Goal: Task Accomplishment & Management: Manage account settings

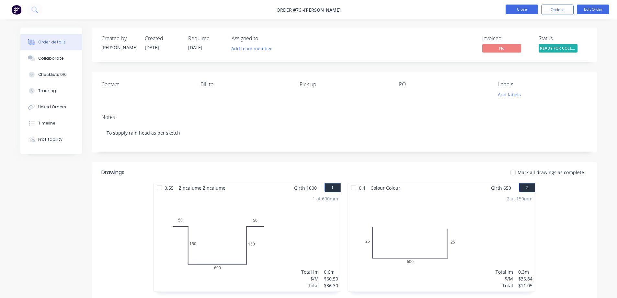
click at [522, 9] on button "Close" at bounding box center [522, 10] width 32 height 10
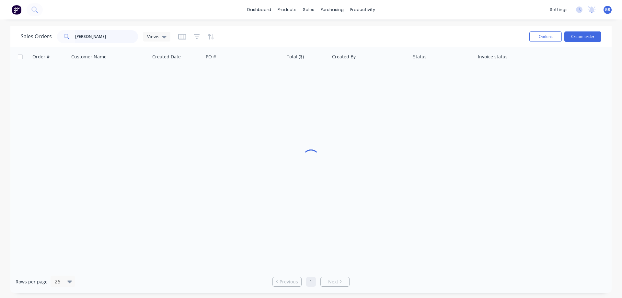
click at [116, 39] on input "[PERSON_NAME]" at bounding box center [106, 36] width 63 height 13
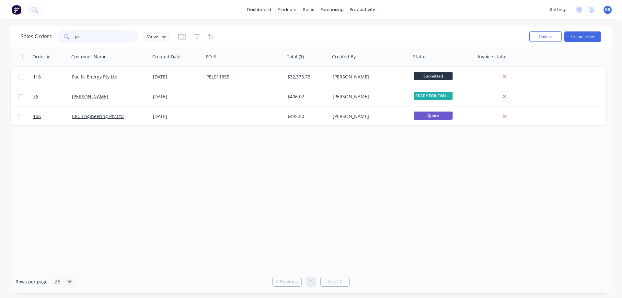
type input "p"
type input "fields"
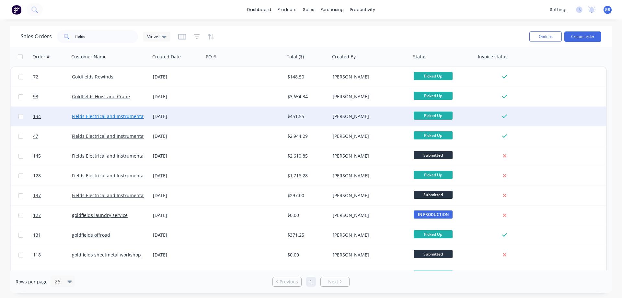
click at [92, 116] on link "Fields Electrical and Instrumentation" at bounding box center [112, 116] width 80 height 6
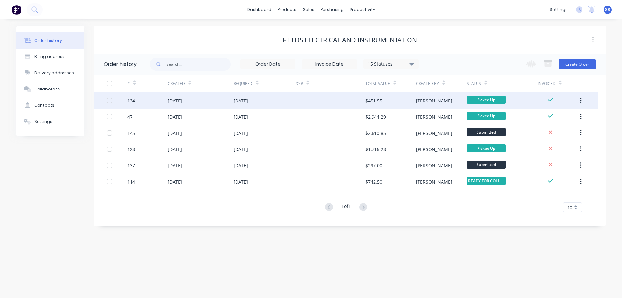
click at [199, 101] on div "[DATE]" at bounding box center [201, 100] width 66 height 16
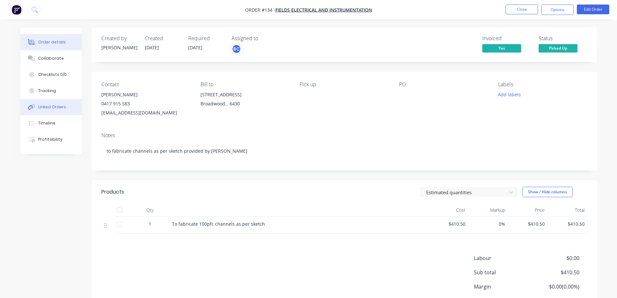
click at [50, 105] on div "Linked Orders" at bounding box center [52, 107] width 28 height 6
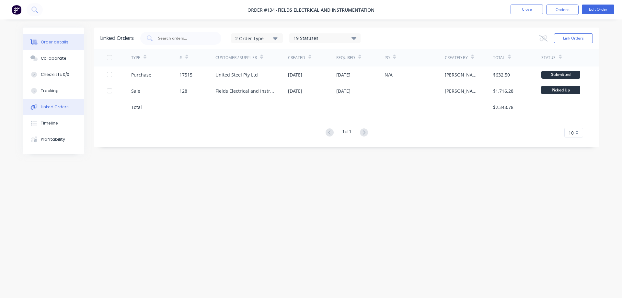
click at [48, 44] on div "Order details" at bounding box center [55, 42] width 28 height 6
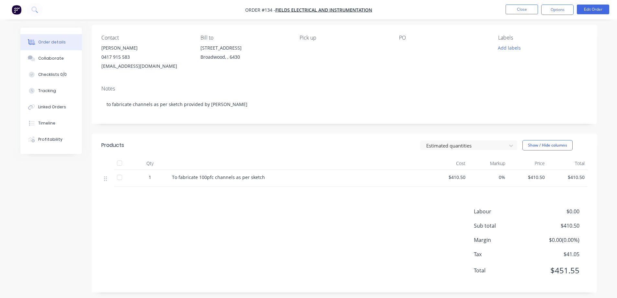
scroll to position [51, 0]
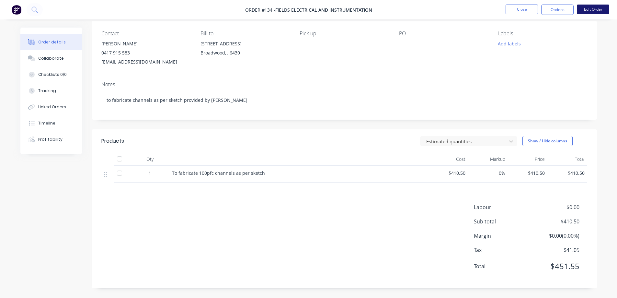
click at [586, 10] on button "Edit Order" at bounding box center [593, 10] width 32 height 10
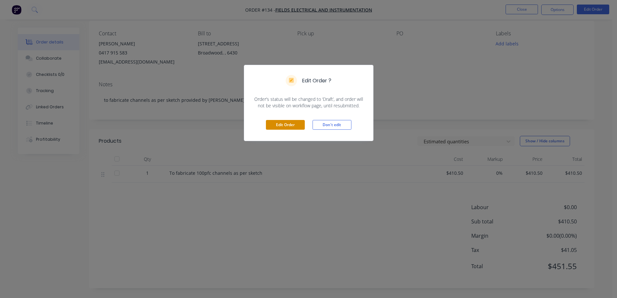
click at [286, 124] on button "Edit Order" at bounding box center [285, 125] width 39 height 10
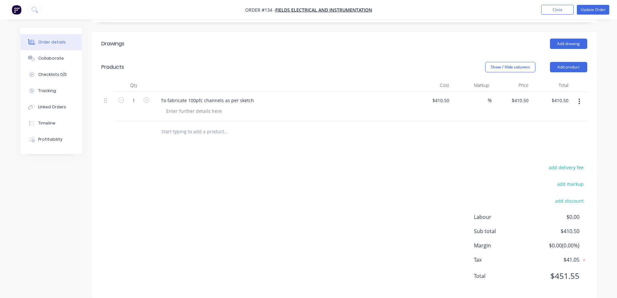
scroll to position [159, 0]
click at [189, 124] on input "text" at bounding box center [226, 130] width 130 height 13
type input "1"
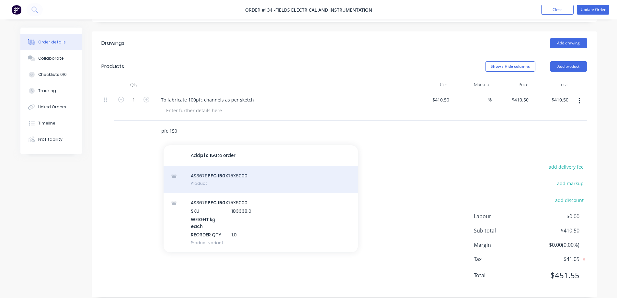
type input "pfc 150"
click at [222, 168] on div "AS3679 PFC 150 X75X6000 Product" at bounding box center [261, 179] width 194 height 27
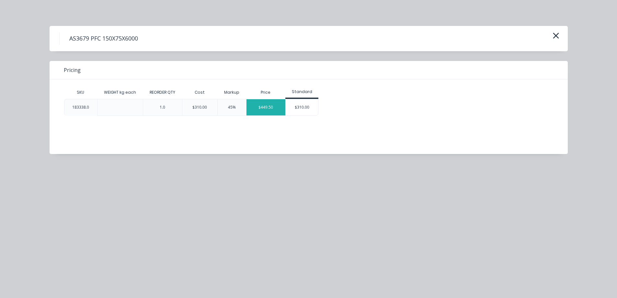
click at [266, 108] on div "$449.50" at bounding box center [266, 107] width 39 height 16
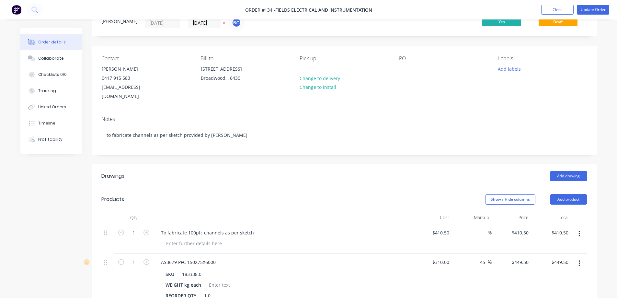
scroll to position [16, 0]
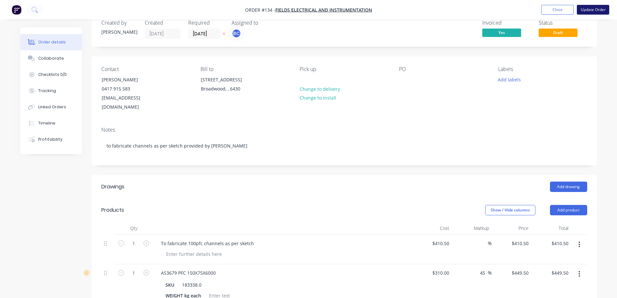
click at [587, 8] on button "Update Order" at bounding box center [593, 10] width 32 height 10
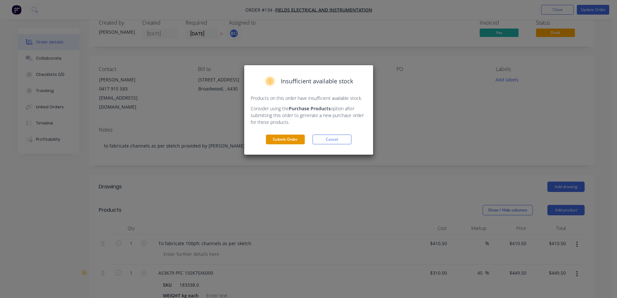
click at [297, 137] on button "Submit Order" at bounding box center [285, 140] width 39 height 10
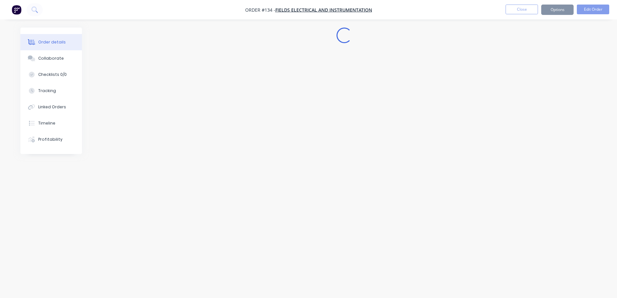
scroll to position [0, 0]
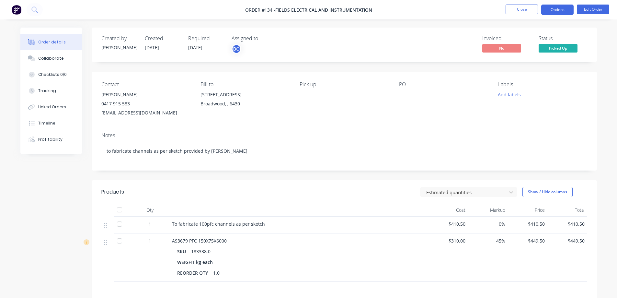
click at [552, 12] on button "Options" at bounding box center [558, 10] width 32 height 10
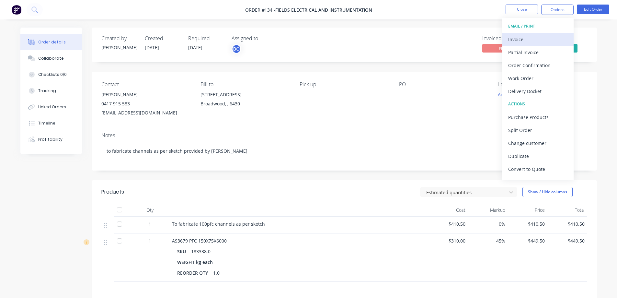
click at [528, 41] on div "Invoice" at bounding box center [539, 39] width 60 height 9
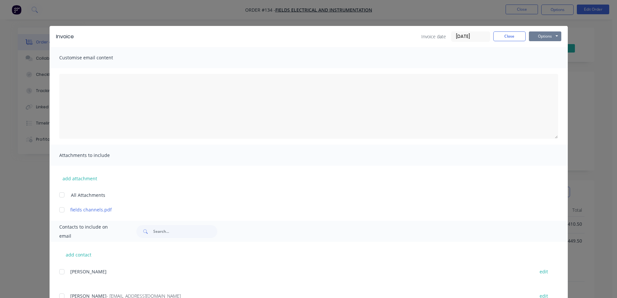
click at [539, 35] on button "Options" at bounding box center [545, 36] width 32 height 10
click at [541, 50] on button "Preview" at bounding box center [549, 47] width 41 height 11
click at [503, 36] on button "Close" at bounding box center [510, 36] width 32 height 10
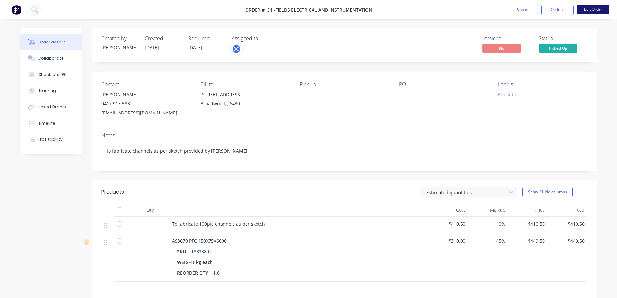
click at [597, 10] on button "Edit Order" at bounding box center [593, 10] width 32 height 10
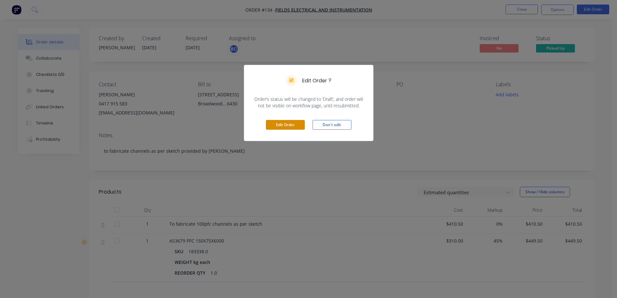
click at [285, 124] on button "Edit Order" at bounding box center [285, 125] width 39 height 10
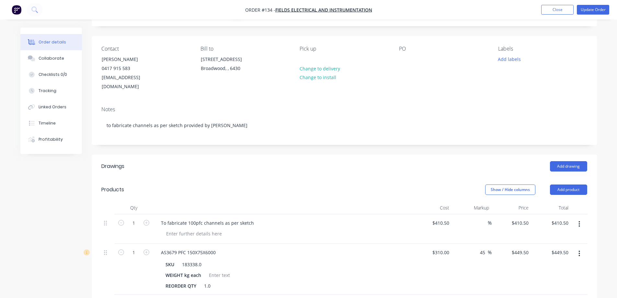
scroll to position [97, 0]
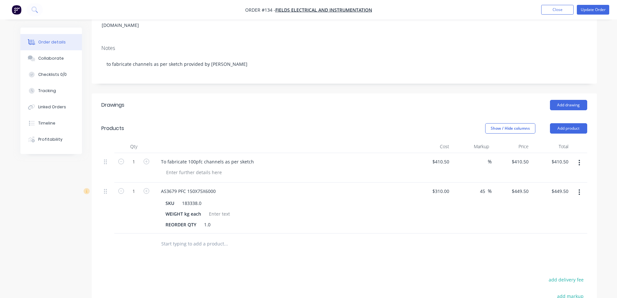
click at [579, 189] on icon "button" at bounding box center [580, 192] width 2 height 7
click at [541, 243] on div "Delete" at bounding box center [557, 247] width 50 height 9
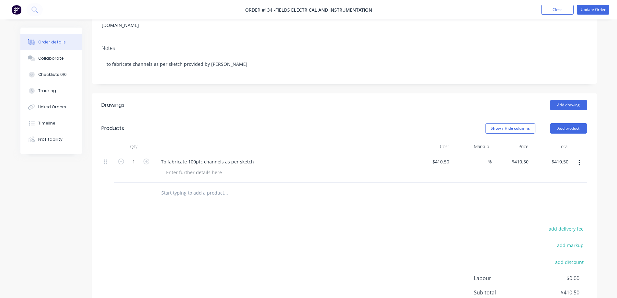
click at [270, 233] on div "add delivery fee add markup add discount Labour $0.00 Sub total $410.50 Margin …" at bounding box center [344, 286] width 486 height 125
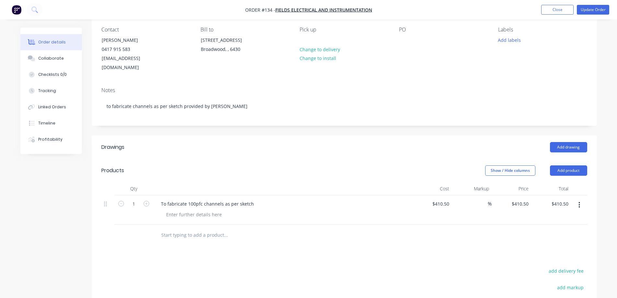
scroll to position [0, 0]
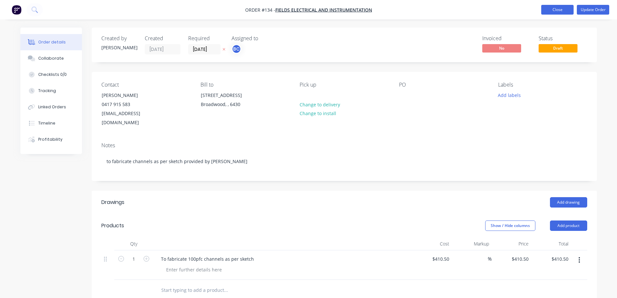
click at [561, 10] on button "Close" at bounding box center [558, 10] width 32 height 10
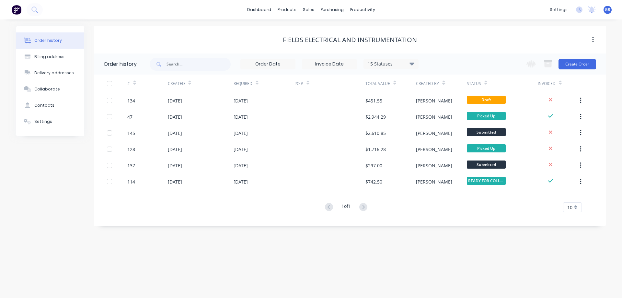
click at [278, 242] on div "Order history Billing address Delivery addresses Collaborate Contacts Settings …" at bounding box center [311, 158] width 622 height 278
click at [73, 225] on div "Order history Billing address Delivery addresses Collaborate Contacts Settings" at bounding box center [50, 126] width 68 height 200
click at [464, 37] on div "Fields Electrical and Instrumentation" at bounding box center [350, 40] width 512 height 8
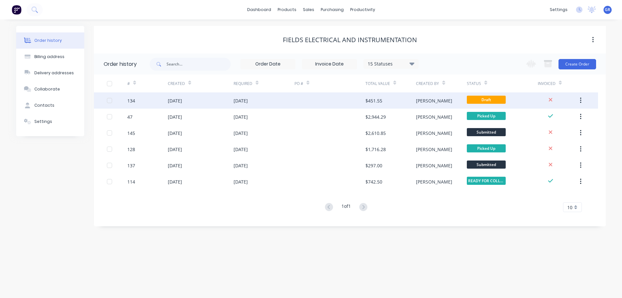
click at [287, 102] on div "[DATE]" at bounding box center [264, 100] width 61 height 16
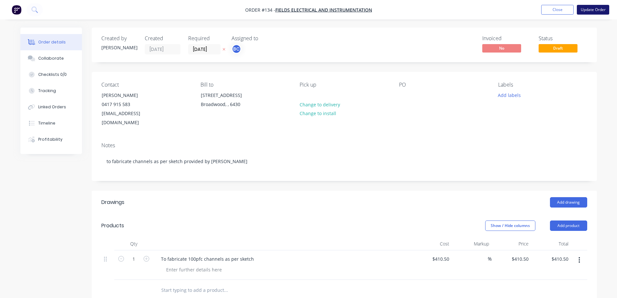
click at [590, 11] on button "Update Order" at bounding box center [593, 10] width 32 height 10
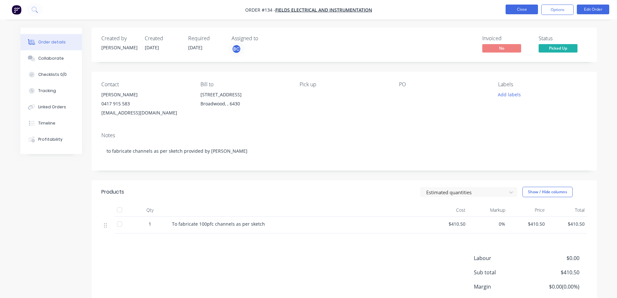
click at [516, 14] on button "Close" at bounding box center [522, 10] width 32 height 10
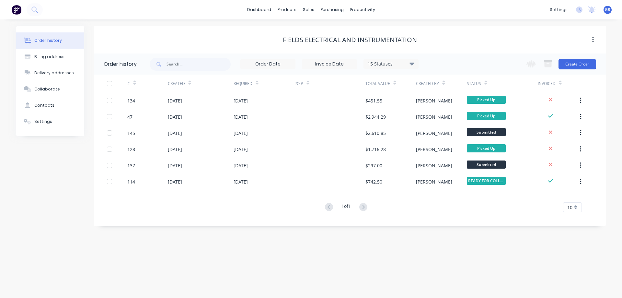
click at [210, 23] on div "Order history Billing address Delivery addresses Collaborate Contacts Settings …" at bounding box center [311, 158] width 622 height 278
click at [318, 32] on link "Sales Orders" at bounding box center [343, 30] width 86 height 13
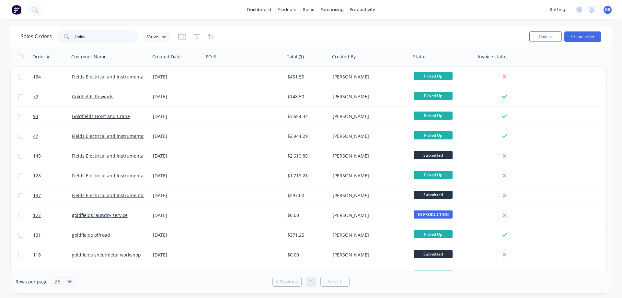
click at [102, 35] on input "fields" at bounding box center [106, 36] width 63 height 13
type input "f"
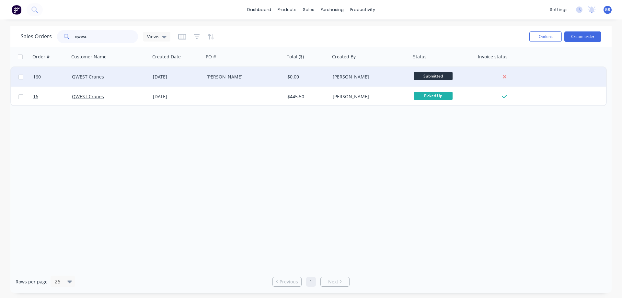
type input "qwest"
click at [119, 78] on div "QWEST Cranes" at bounding box center [108, 77] width 72 height 6
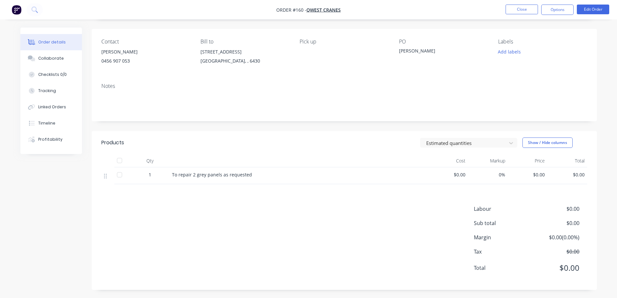
scroll to position [44, 0]
click at [457, 173] on span "$0.00" at bounding box center [448, 173] width 35 height 7
click at [592, 7] on button "Edit Order" at bounding box center [593, 10] width 32 height 10
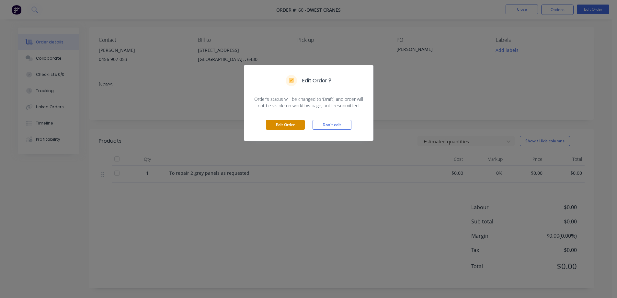
click at [286, 125] on button "Edit Order" at bounding box center [285, 125] width 39 height 10
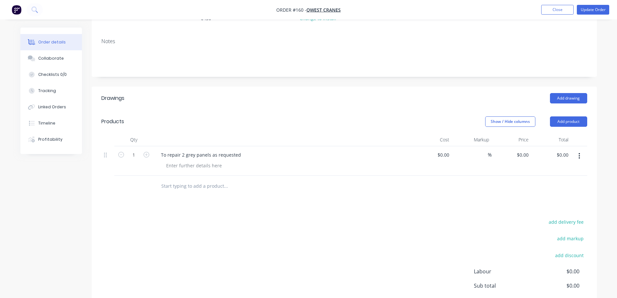
scroll to position [97, 0]
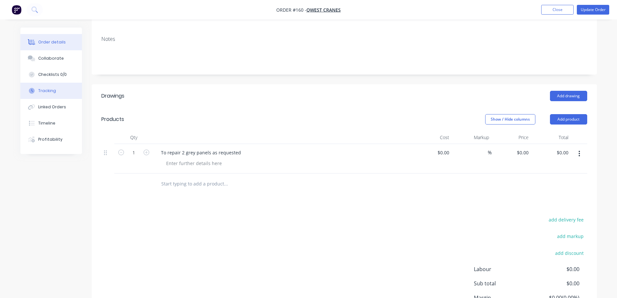
click at [45, 93] on div "Tracking" at bounding box center [47, 91] width 18 height 6
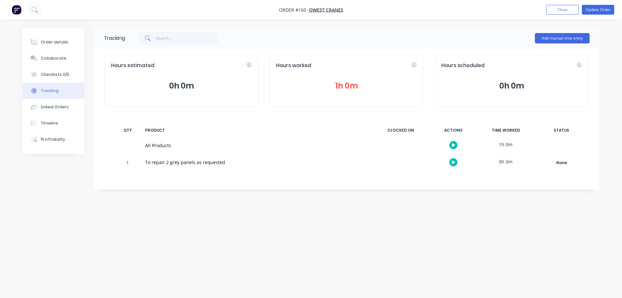
click at [87, 185] on div "Tracking Add manual time entry Hours estimated 0h 0m Hours worked 1h 0m Hours s…" at bounding box center [311, 137] width 577 height 218
click at [562, 7] on button "Close" at bounding box center [562, 10] width 32 height 10
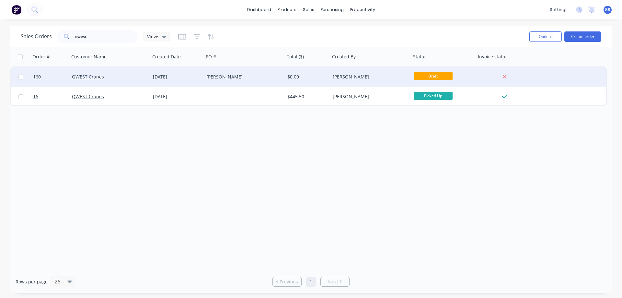
click at [126, 76] on div "QWEST Cranes" at bounding box center [108, 77] width 72 height 6
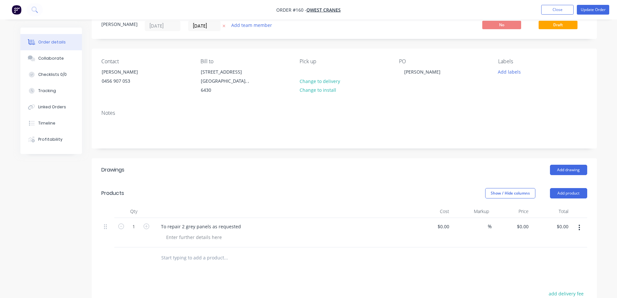
scroll to position [97, 0]
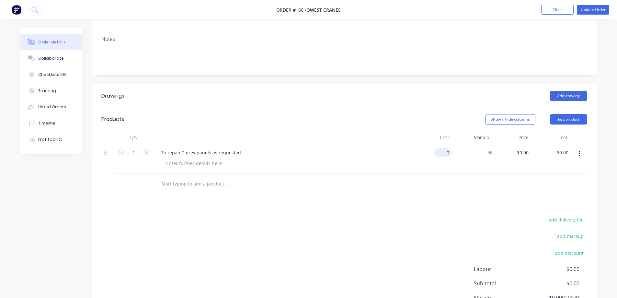
click at [446, 148] on input "0" at bounding box center [444, 152] width 15 height 9
type input "$270.00"
click at [438, 194] on div "Drawings Add drawing Products Show / Hide columns Add product Qty Cost Markup P…" at bounding box center [345, 217] width 506 height 266
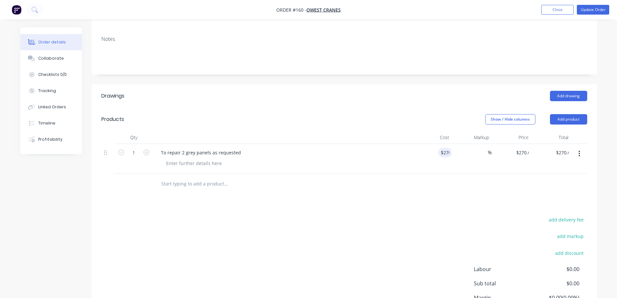
click at [438, 194] on div "Drawings Add drawing Products Show / Hide columns Add product Qty Cost Markup P…" at bounding box center [345, 217] width 506 height 266
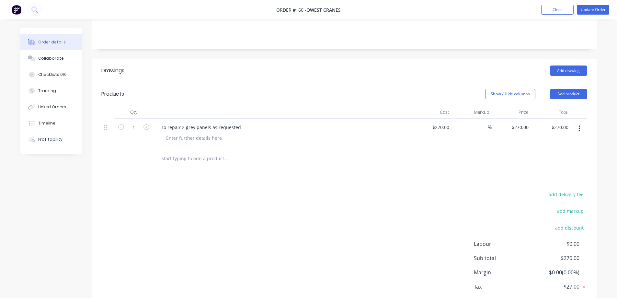
scroll to position [152, 0]
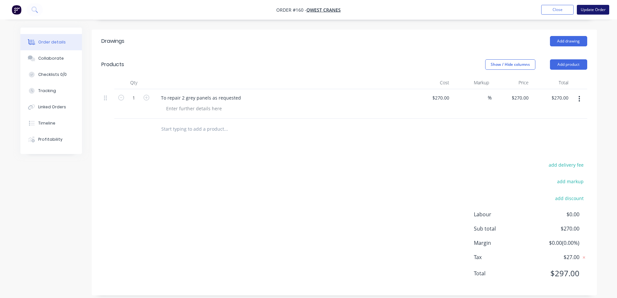
click at [593, 10] on button "Update Order" at bounding box center [593, 10] width 32 height 10
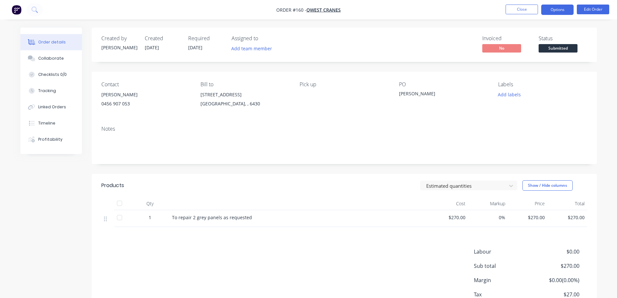
click at [554, 8] on button "Options" at bounding box center [558, 10] width 32 height 10
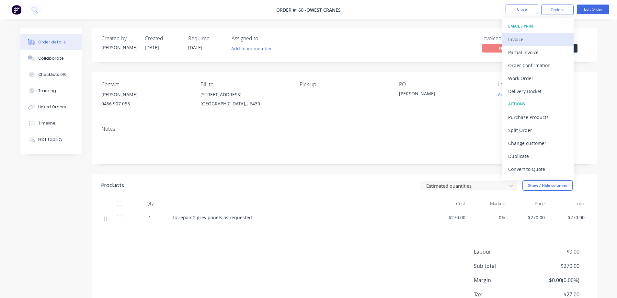
click at [531, 41] on div "Invoice" at bounding box center [539, 39] width 60 height 9
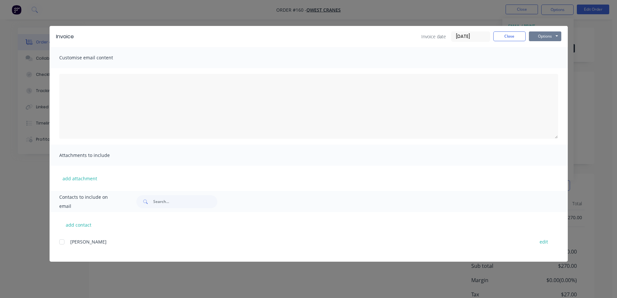
click at [537, 36] on button "Options" at bounding box center [545, 36] width 32 height 10
click at [542, 57] on button "Print" at bounding box center [549, 58] width 41 height 11
click at [505, 36] on button "Close" at bounding box center [510, 36] width 32 height 10
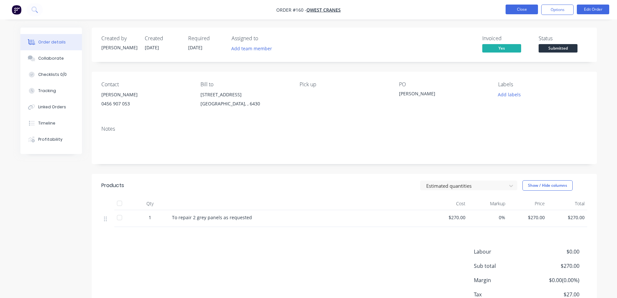
click at [513, 9] on button "Close" at bounding box center [522, 10] width 32 height 10
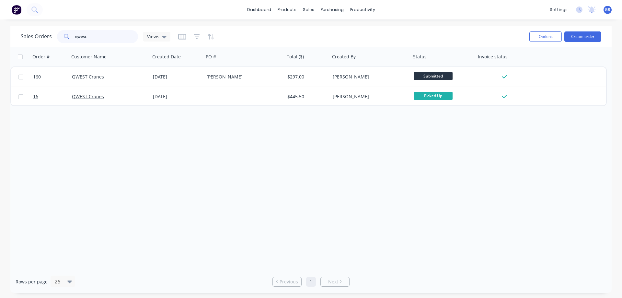
drag, startPoint x: 80, startPoint y: 34, endPoint x: 48, endPoint y: 36, distance: 32.1
click at [46, 30] on div "Sales Orders qwest Views" at bounding box center [96, 36] width 150 height 13
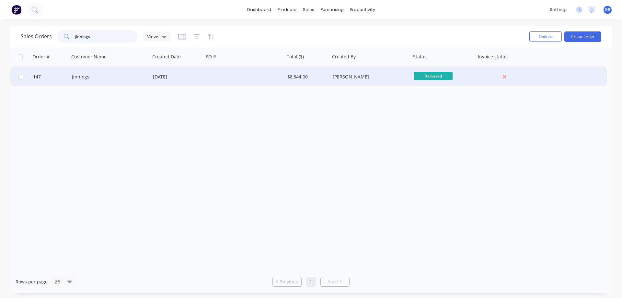
type input "jinnings"
click at [125, 78] on div "jinnings" at bounding box center [108, 77] width 72 height 6
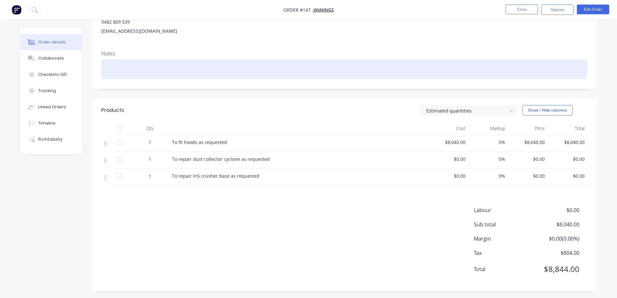
scroll to position [85, 0]
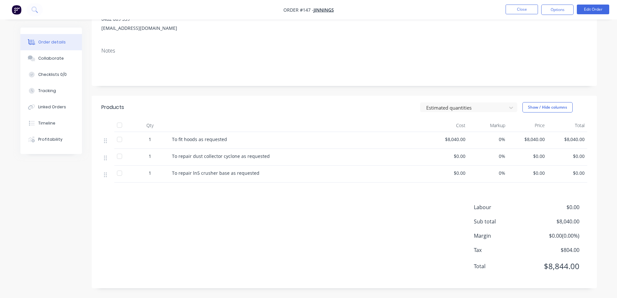
click at [278, 184] on div "Products Estimated quantities Show / Hide columns Qty Cost Markup Price Total 1…" at bounding box center [345, 192] width 506 height 193
click at [588, 7] on button "Edit Order" at bounding box center [593, 10] width 32 height 10
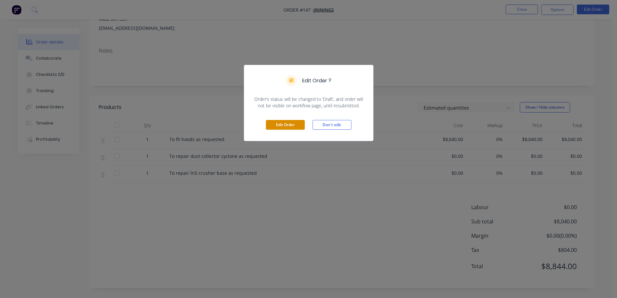
click at [281, 126] on button "Edit Order" at bounding box center [285, 125] width 39 height 10
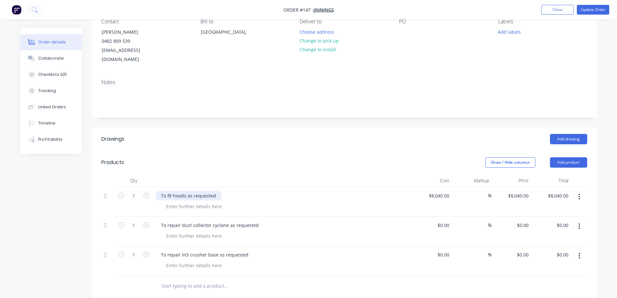
scroll to position [162, 0]
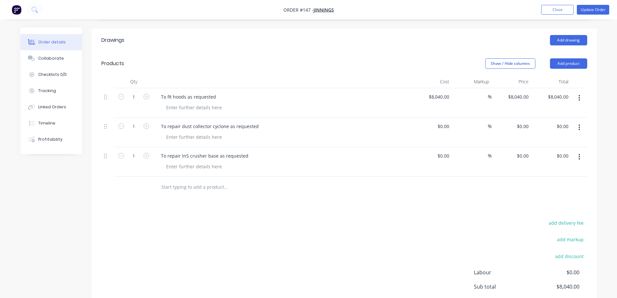
click at [171, 181] on input "text" at bounding box center [226, 187] width 130 height 13
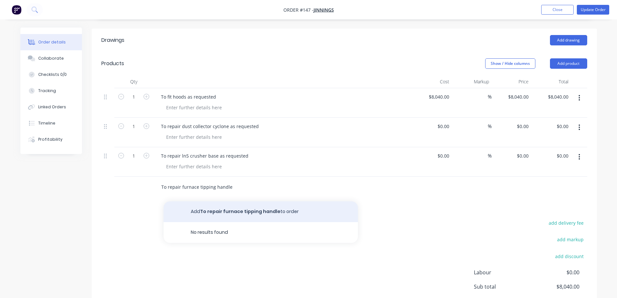
type input "To repair furnace tipping handle"
click at [209, 203] on button "Add To repair furnace tipping handle to order" at bounding box center [261, 211] width 194 height 21
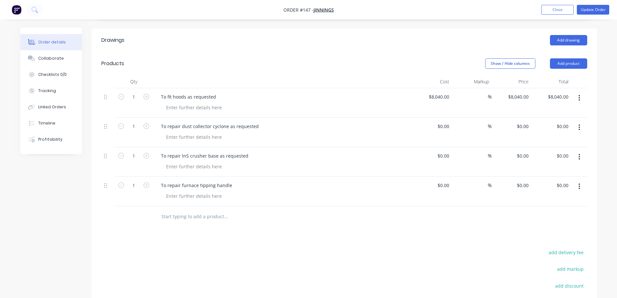
click at [320, 210] on div at bounding box center [253, 216] width 194 height 13
click at [584, 10] on button "Update Order" at bounding box center [593, 10] width 32 height 10
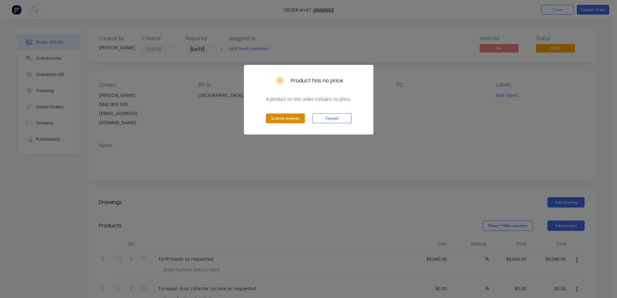
click at [287, 115] on button "Submit anyway" at bounding box center [285, 118] width 39 height 10
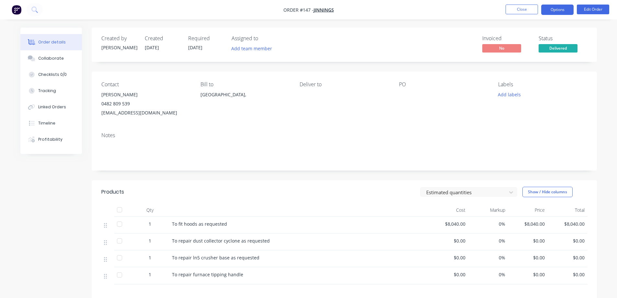
click at [550, 9] on button "Options" at bounding box center [558, 10] width 32 height 10
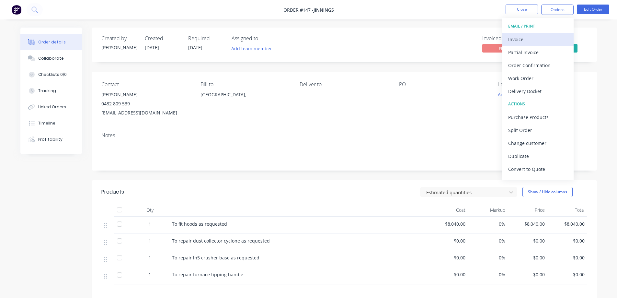
click at [533, 39] on div "Invoice" at bounding box center [539, 39] width 60 height 9
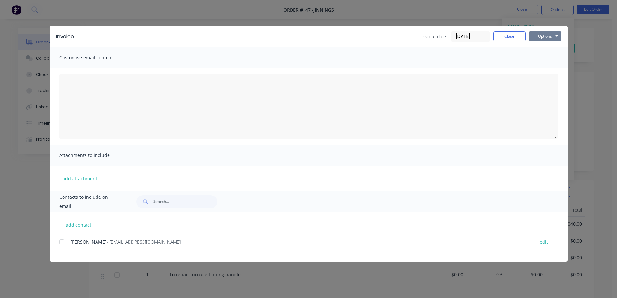
click at [538, 34] on button "Options" at bounding box center [545, 36] width 32 height 10
click at [543, 46] on button "Preview" at bounding box center [549, 47] width 41 height 11
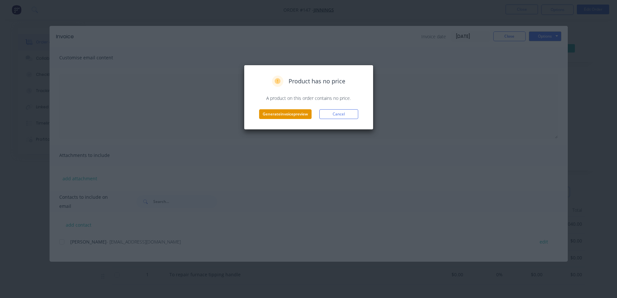
click at [286, 112] on button "Generate invoice preview" at bounding box center [285, 114] width 53 height 10
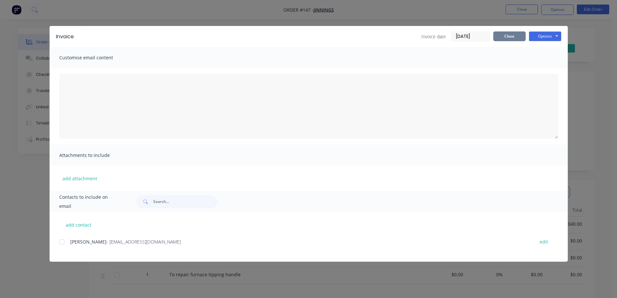
click at [500, 37] on button "Close" at bounding box center [510, 36] width 32 height 10
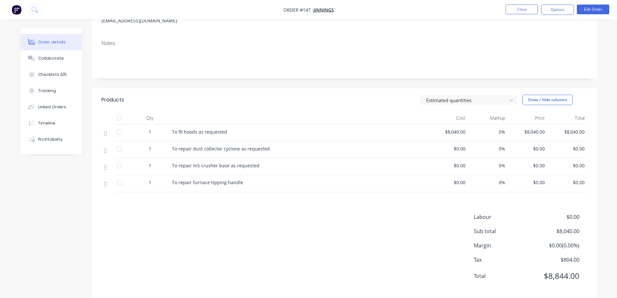
scroll to position [102, 0]
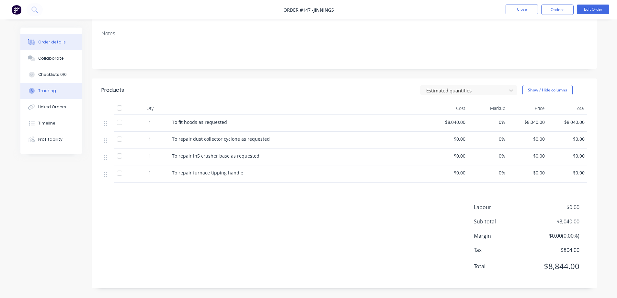
click at [48, 92] on div "Tracking" at bounding box center [47, 91] width 18 height 6
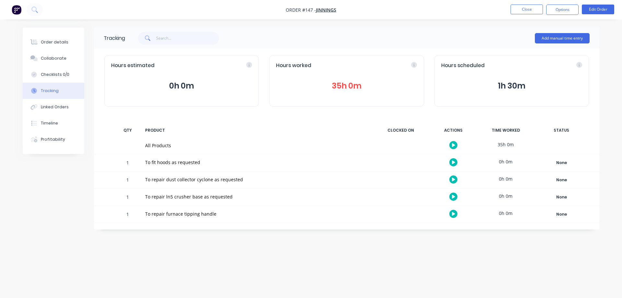
click at [346, 86] on button "35h 0m" at bounding box center [346, 86] width 141 height 12
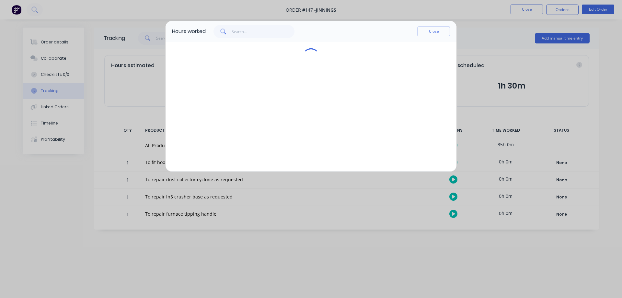
click at [345, 86] on div at bounding box center [311, 107] width 291 height 130
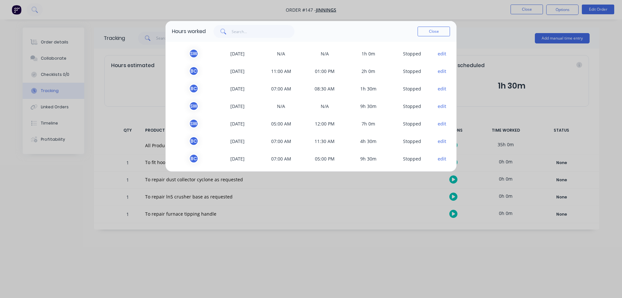
scroll to position [19, 0]
click at [195, 85] on div "B C" at bounding box center [194, 86] width 10 height 10
click at [438, 87] on button "edit" at bounding box center [442, 86] width 9 height 7
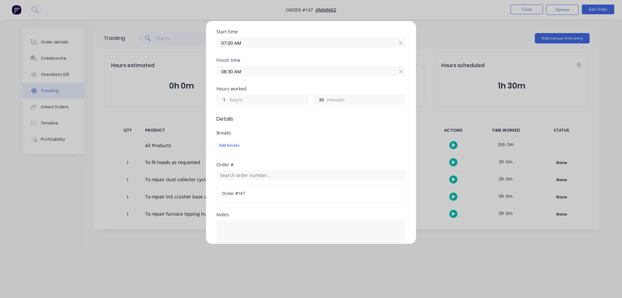
scroll to position [0, 0]
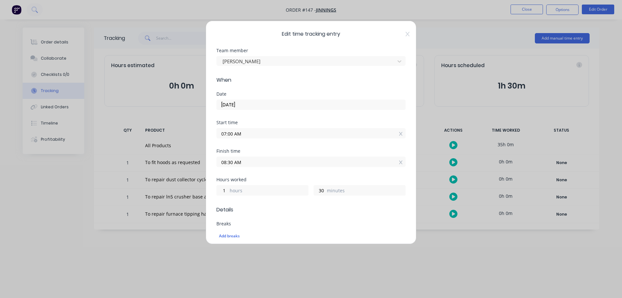
click at [237, 103] on input "[DATE]" at bounding box center [311, 105] width 189 height 10
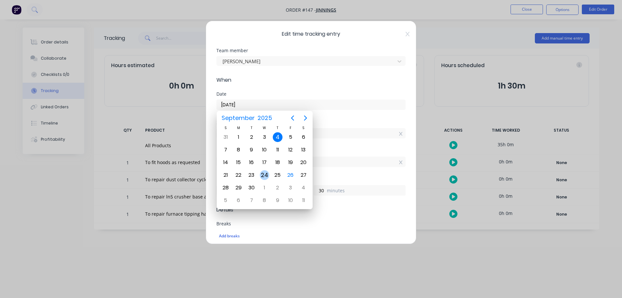
click at [267, 175] on div "24" at bounding box center [265, 175] width 10 height 10
type input "[DATE]"
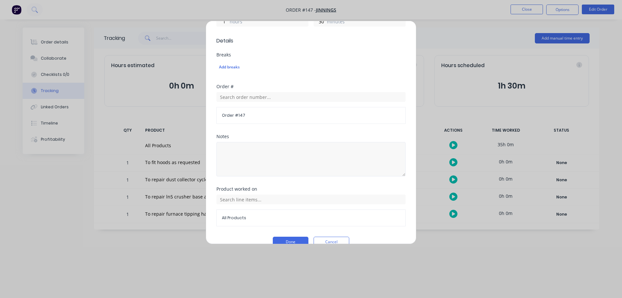
scroll to position [181, 0]
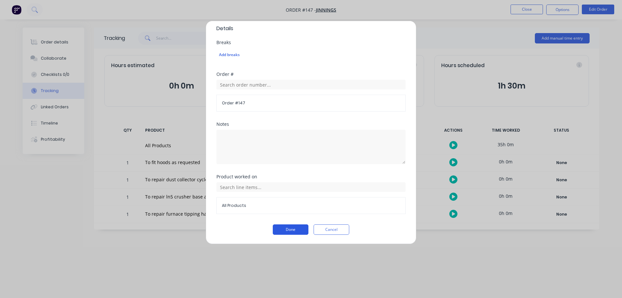
click at [283, 230] on button "Done" at bounding box center [291, 229] width 36 height 10
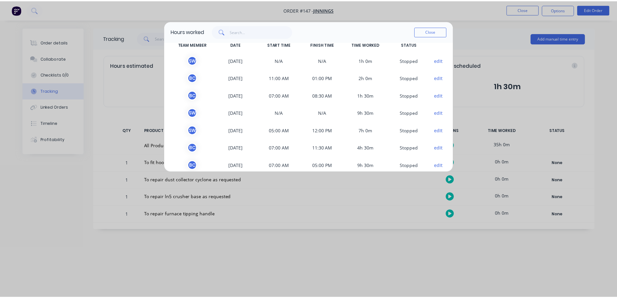
scroll to position [19, 0]
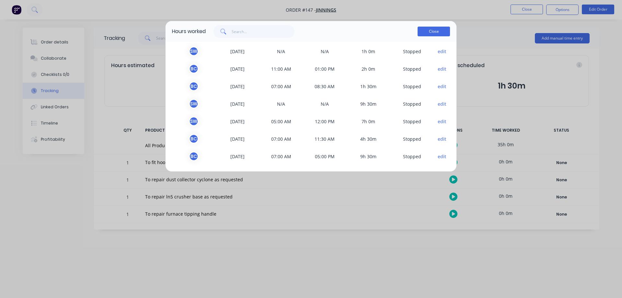
click at [425, 31] on button "Close" at bounding box center [434, 32] width 32 height 10
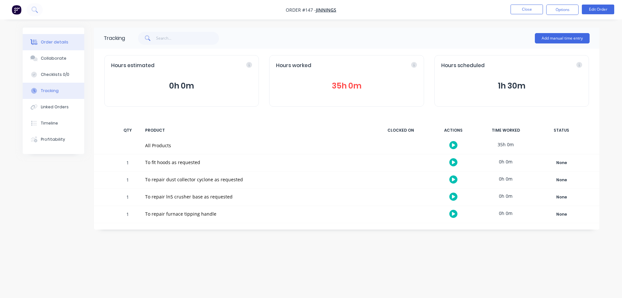
click at [46, 43] on div "Order details" at bounding box center [55, 42] width 28 height 6
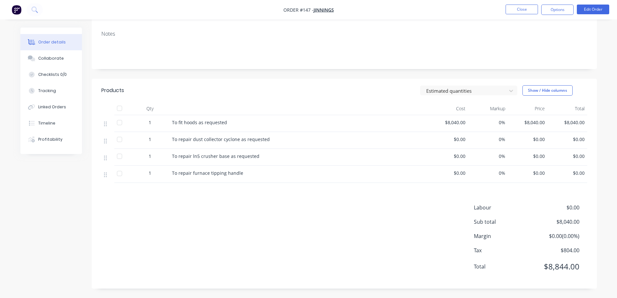
scroll to position [102, 0]
click at [461, 137] on span "$0.00" at bounding box center [448, 138] width 35 height 7
click at [588, 10] on button "Edit Order" at bounding box center [593, 10] width 32 height 10
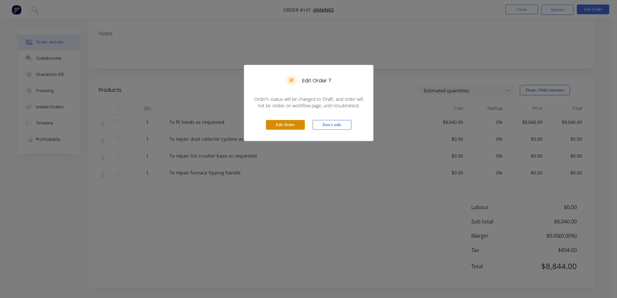
click at [294, 128] on button "Edit Order" at bounding box center [285, 125] width 39 height 10
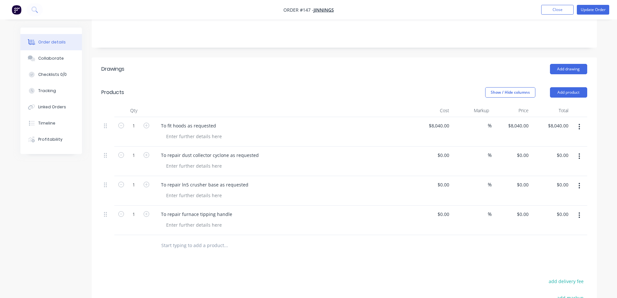
scroll to position [194, 0]
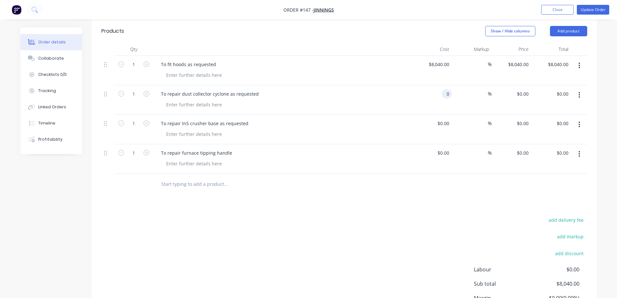
click at [442, 89] on div "0 0" at bounding box center [447, 93] width 10 height 9
type input "$1,000.00"
click at [447, 119] on input "0" at bounding box center [444, 123] width 15 height 9
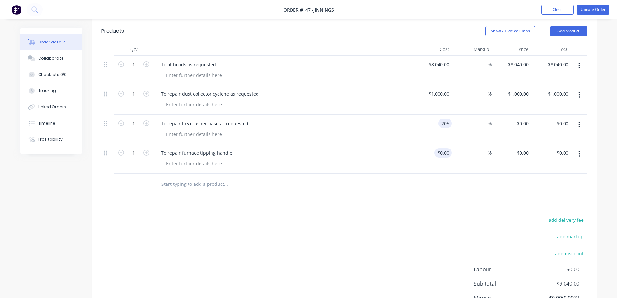
type input "$205.00"
click at [440, 144] on div "0 $0.00" at bounding box center [433, 158] width 40 height 29
type input "$135.00"
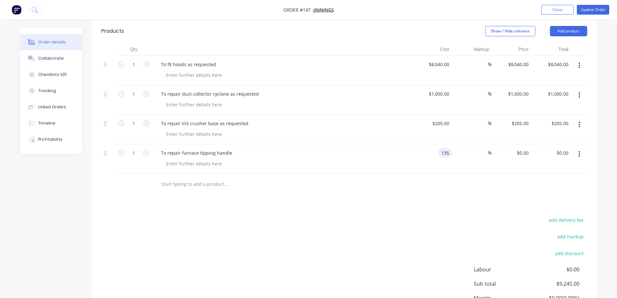
type input "$135.00"
click at [397, 179] on div at bounding box center [344, 184] width 486 height 21
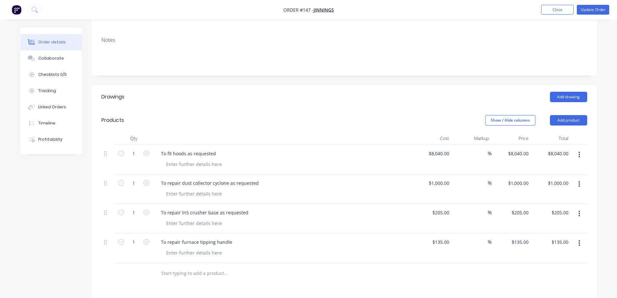
scroll to position [97, 0]
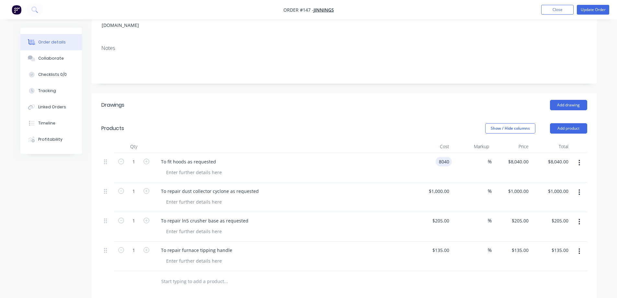
click at [438, 157] on div "8040 8040" at bounding box center [444, 161] width 16 height 9
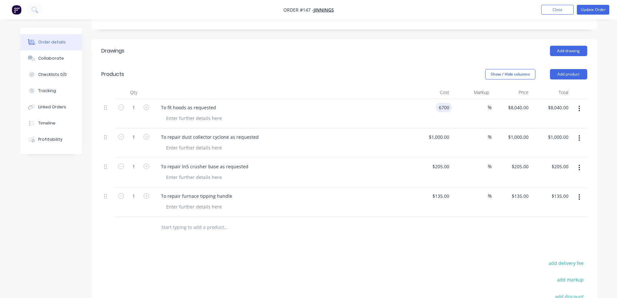
scroll to position [162, 0]
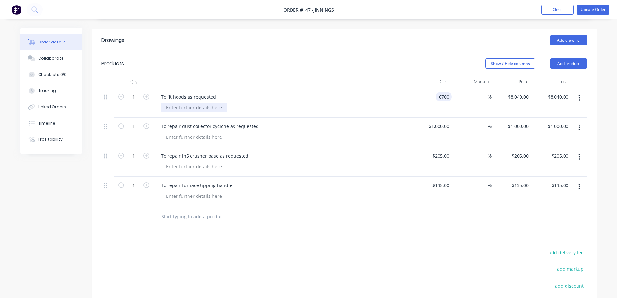
type input "$6,700.00"
click at [188, 103] on div at bounding box center [194, 107] width 66 height 9
click at [181, 103] on div at bounding box center [194, 107] width 66 height 9
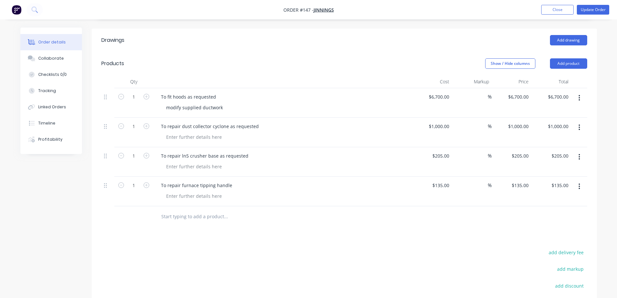
click at [372, 222] on div "Drawings Add drawing Products Show / Hide columns Add product Qty Cost Markup P…" at bounding box center [345, 206] width 506 height 354
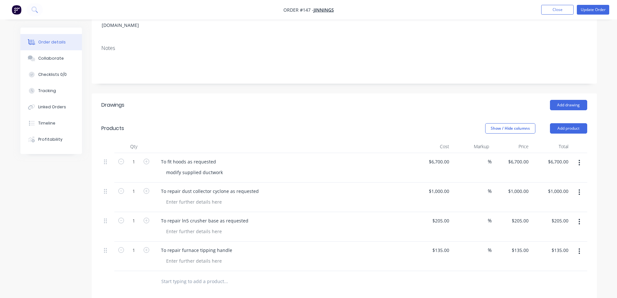
scroll to position [130, 0]
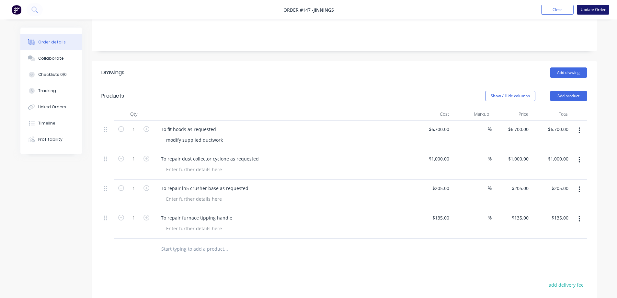
click at [581, 7] on button "Update Order" at bounding box center [593, 10] width 32 height 10
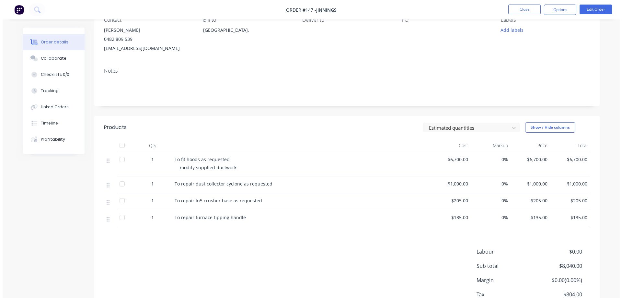
scroll to position [65, 0]
click at [555, 9] on button "Options" at bounding box center [558, 10] width 32 height 10
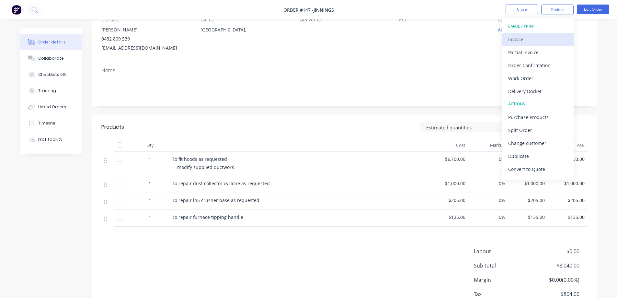
click at [527, 40] on div "Invoice" at bounding box center [539, 39] width 60 height 9
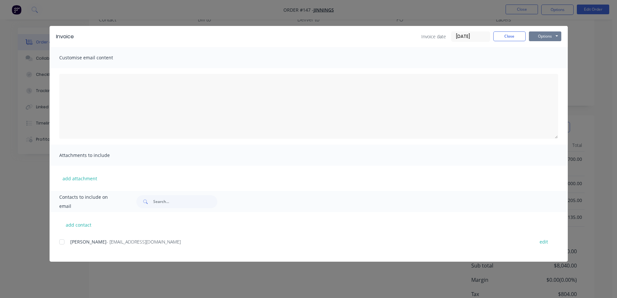
click at [545, 37] on button "Options" at bounding box center [545, 36] width 32 height 10
click at [544, 58] on button "Print" at bounding box center [549, 58] width 41 height 11
